Goal: Transaction & Acquisition: Purchase product/service

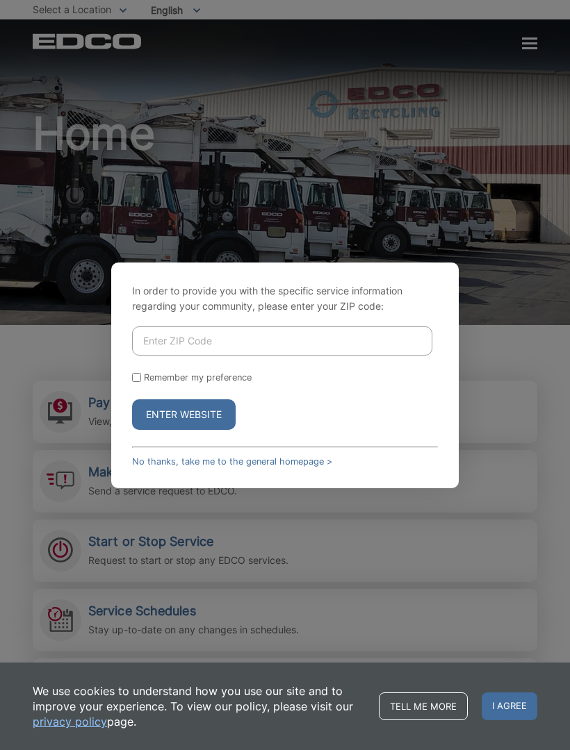
click at [477, 471] on div "In order to provide you with the specific service information regarding your co…" at bounding box center [285, 375] width 570 height 750
click at [81, 413] on div "In order to provide you with the specific service information regarding your co…" at bounding box center [285, 375] width 570 height 750
click at [172, 353] on input "Enter ZIP Code" at bounding box center [282, 340] width 300 height 29
type input "92078"
click at [146, 383] on label "Remember my preference" at bounding box center [198, 377] width 108 height 10
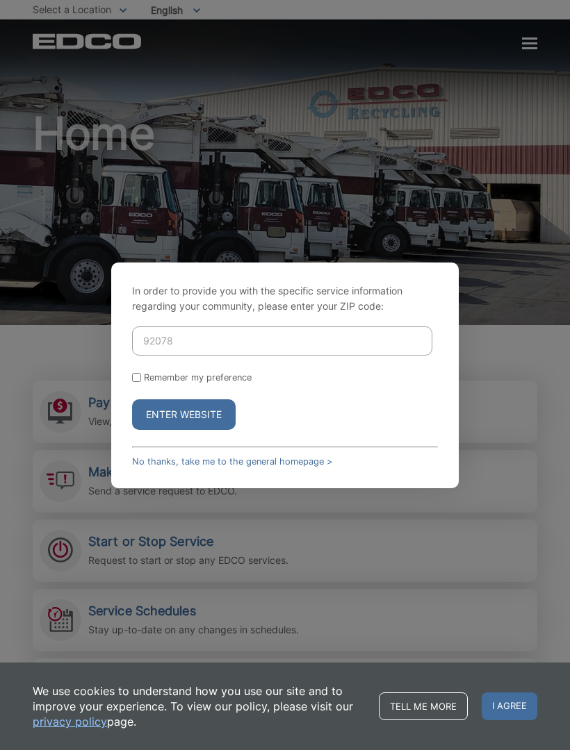
click at [141, 382] on input "Remember my preference" at bounding box center [136, 377] width 9 height 9
checkbox input "true"
click at [181, 427] on button "Enter Website" at bounding box center [183, 414] width 103 height 31
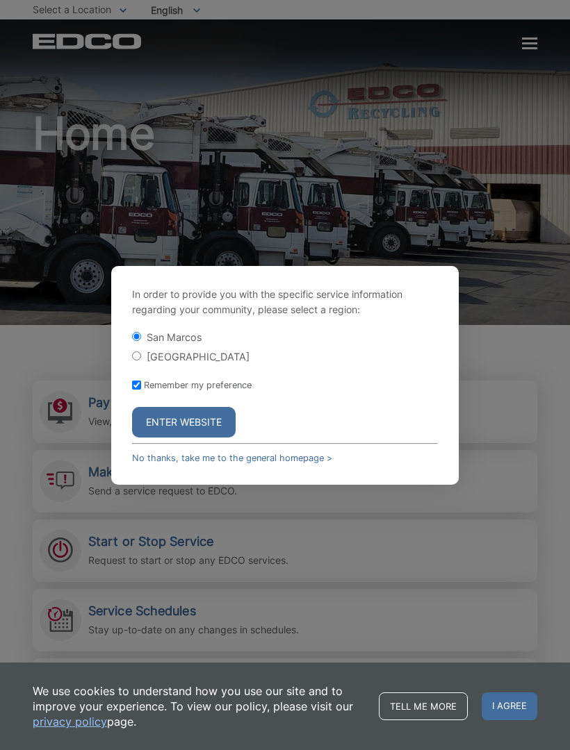
click at [184, 438] on button "Enter Website" at bounding box center [183, 422] width 103 height 31
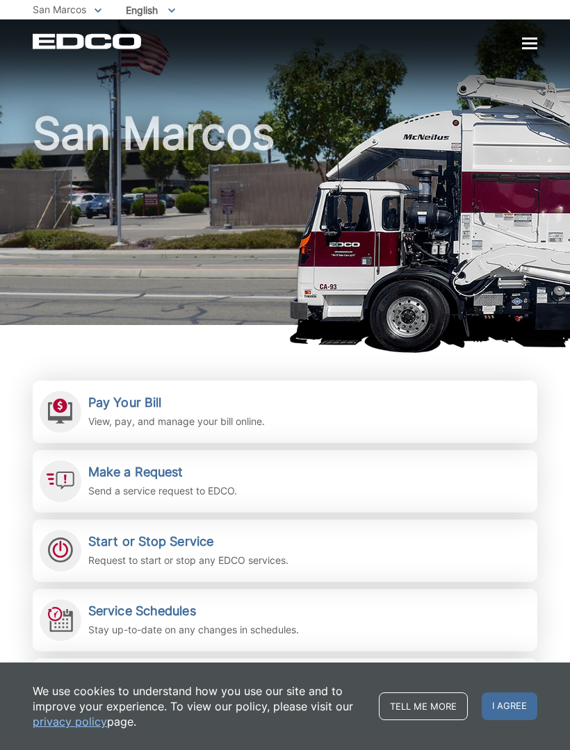
click at [87, 415] on link "Pay Your Bill View, pay, and manage your bill online." at bounding box center [285, 412] width 504 height 63
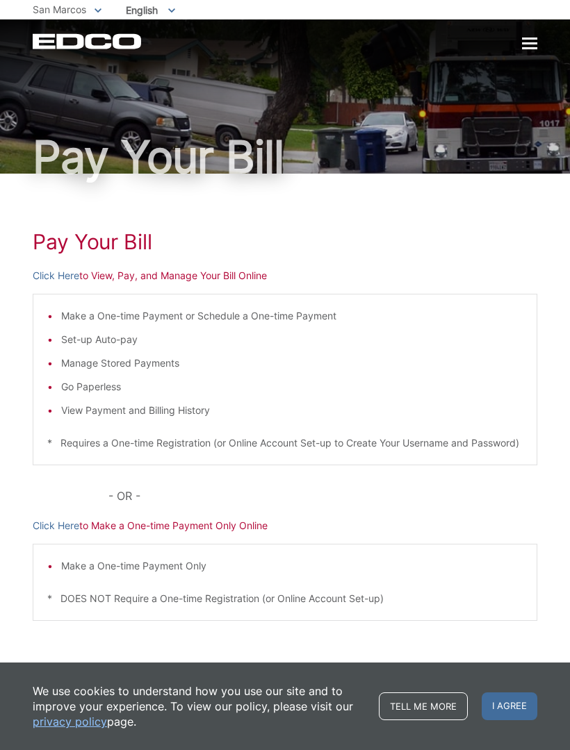
click at [57, 277] on link "Click Here" at bounding box center [56, 275] width 47 height 15
